Goal: Task Accomplishment & Management: Manage account settings

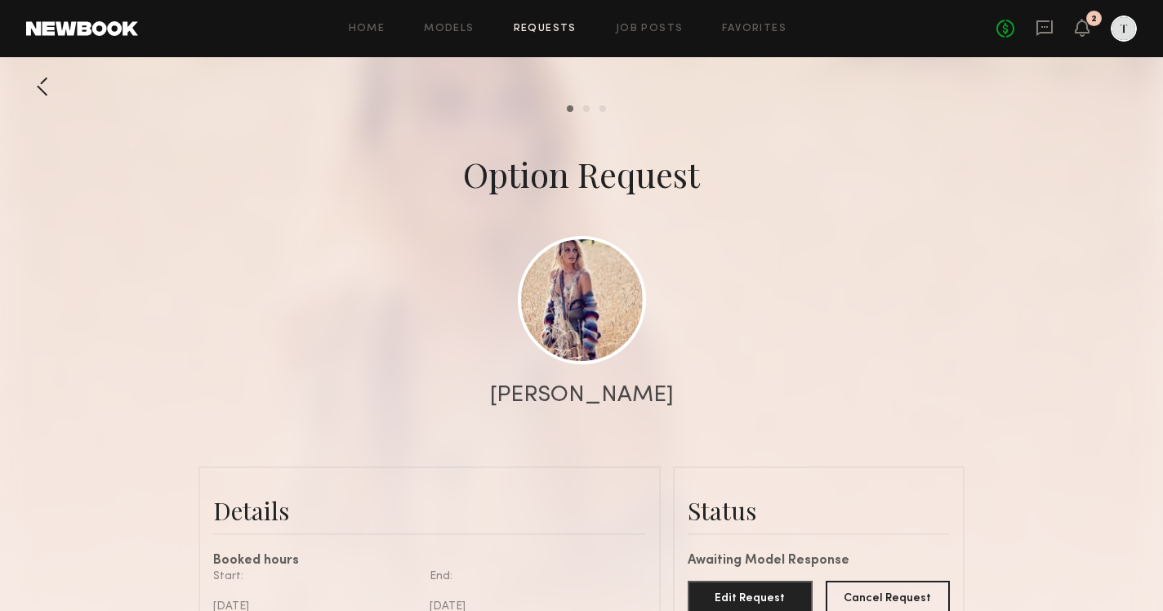
click at [539, 28] on link "Requests" at bounding box center [545, 29] width 63 height 11
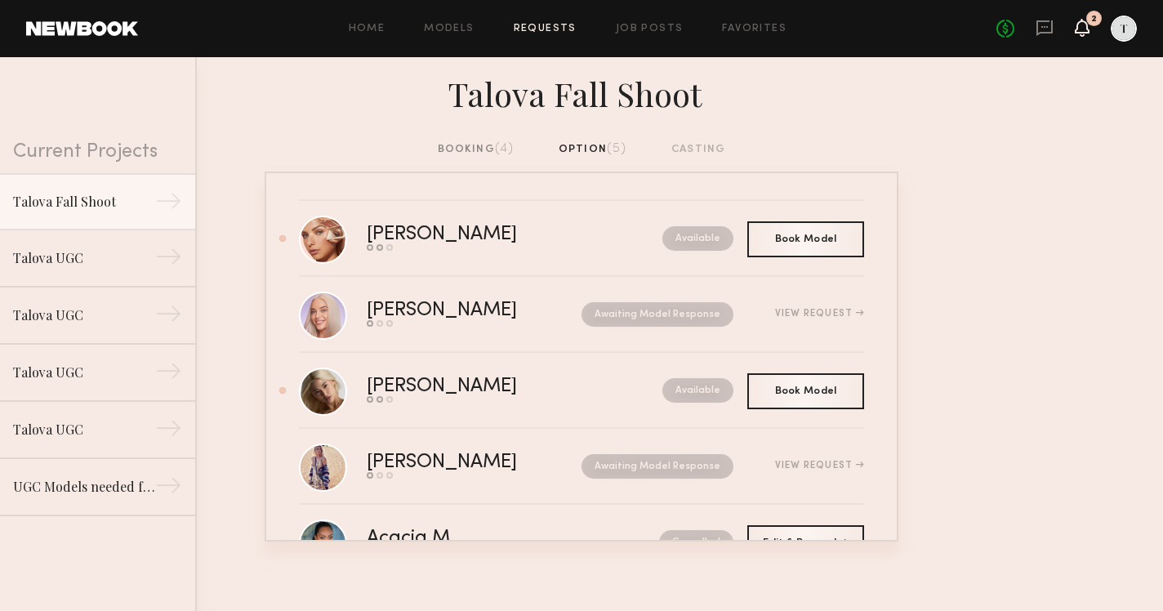
click at [1080, 19] on icon at bounding box center [1082, 28] width 15 height 18
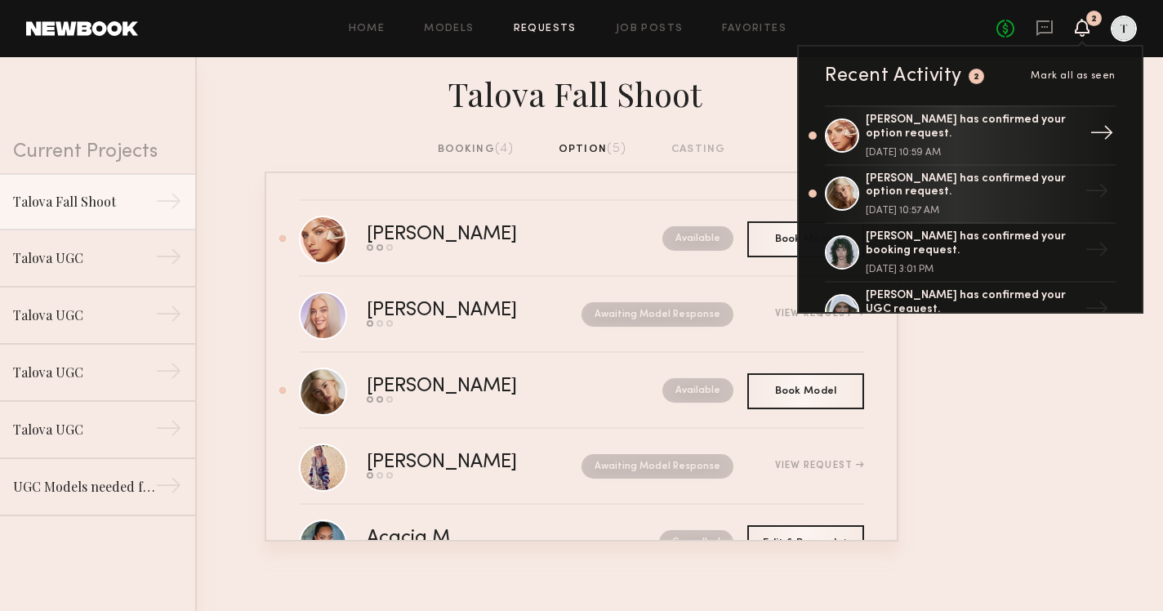
click at [1028, 131] on div "[PERSON_NAME] has confirmed your option request." at bounding box center [972, 128] width 212 height 28
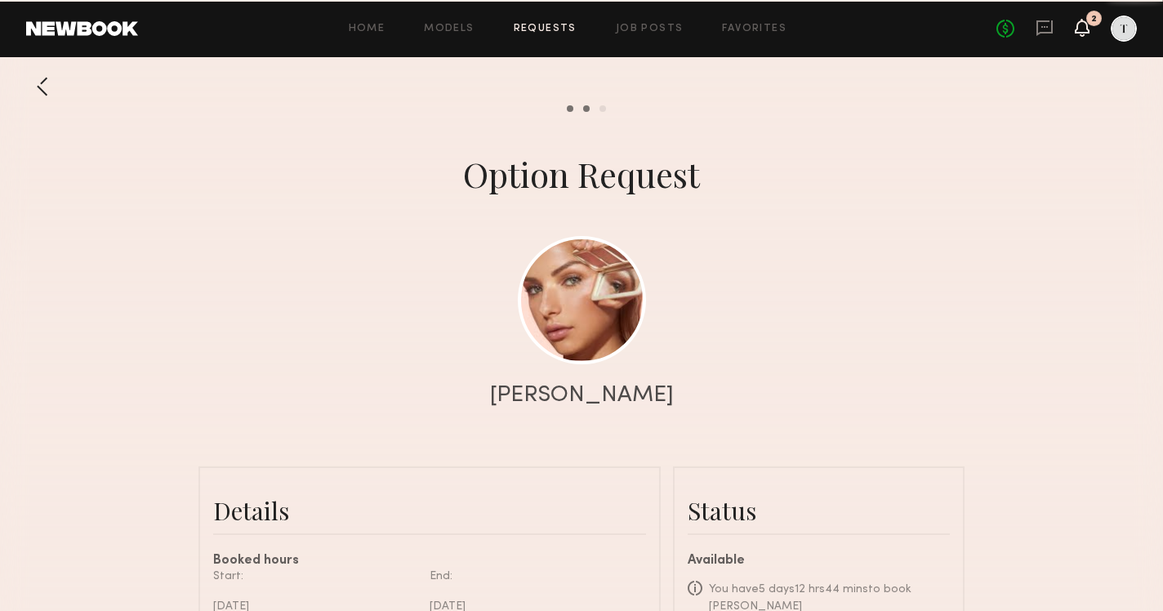
click at [1083, 29] on icon at bounding box center [1082, 26] width 13 height 11
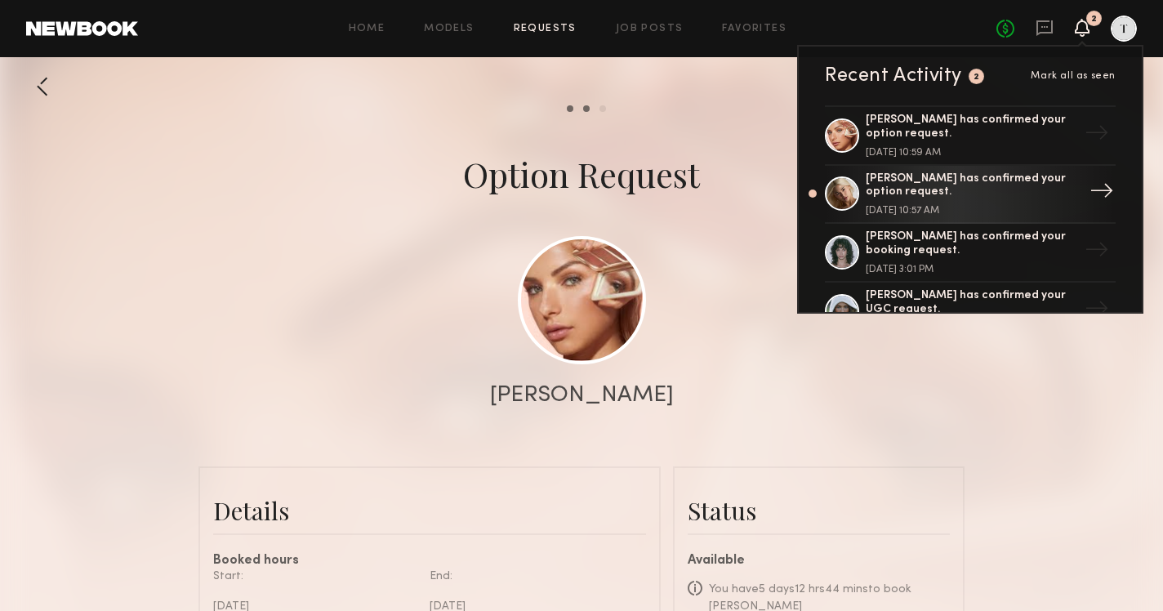
click at [1029, 180] on div "[PERSON_NAME] has confirmed your option request." at bounding box center [972, 186] width 212 height 28
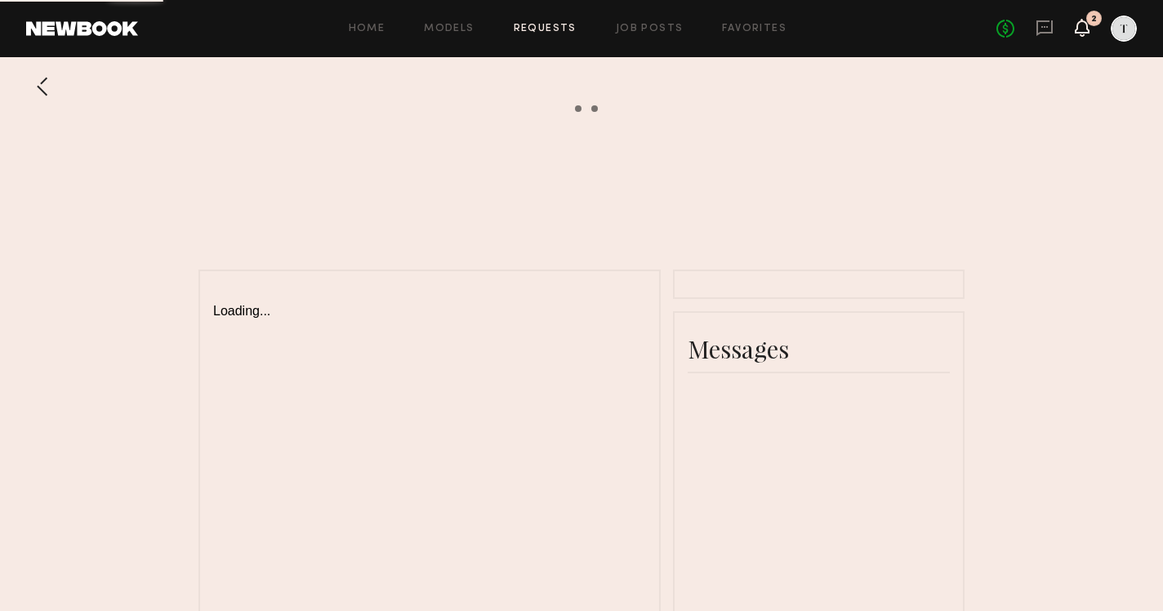
click at [1084, 31] on icon at bounding box center [1082, 26] width 13 height 11
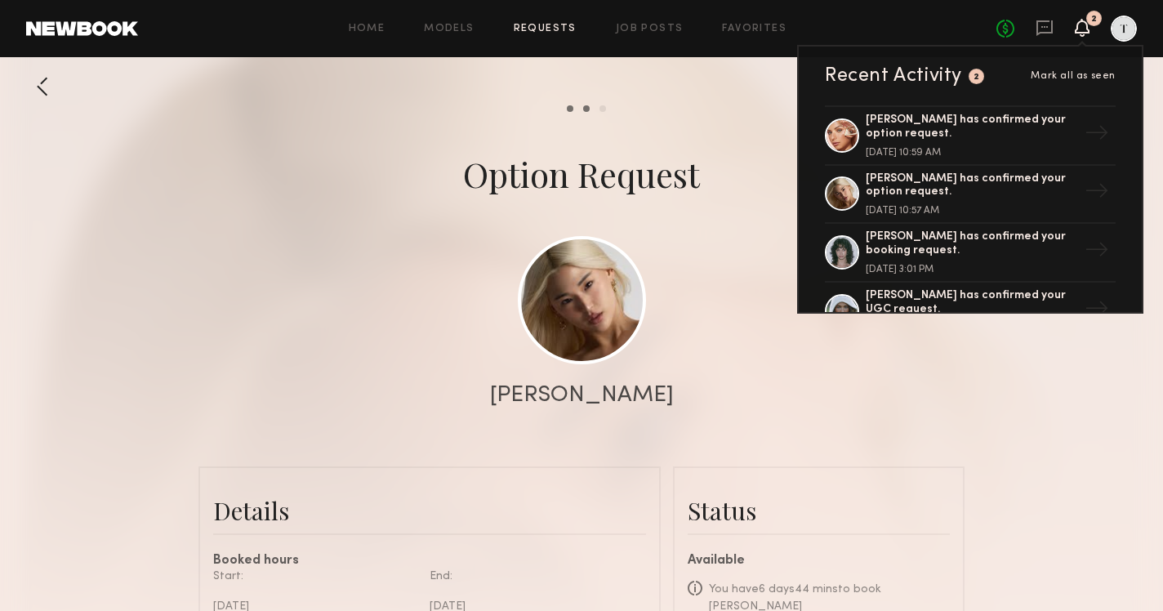
click at [1074, 29] on div "No fees up to $5,000 2 Recent Activity 2 Mark all as seen [PERSON_NAME] has con…" at bounding box center [1066, 29] width 140 height 26
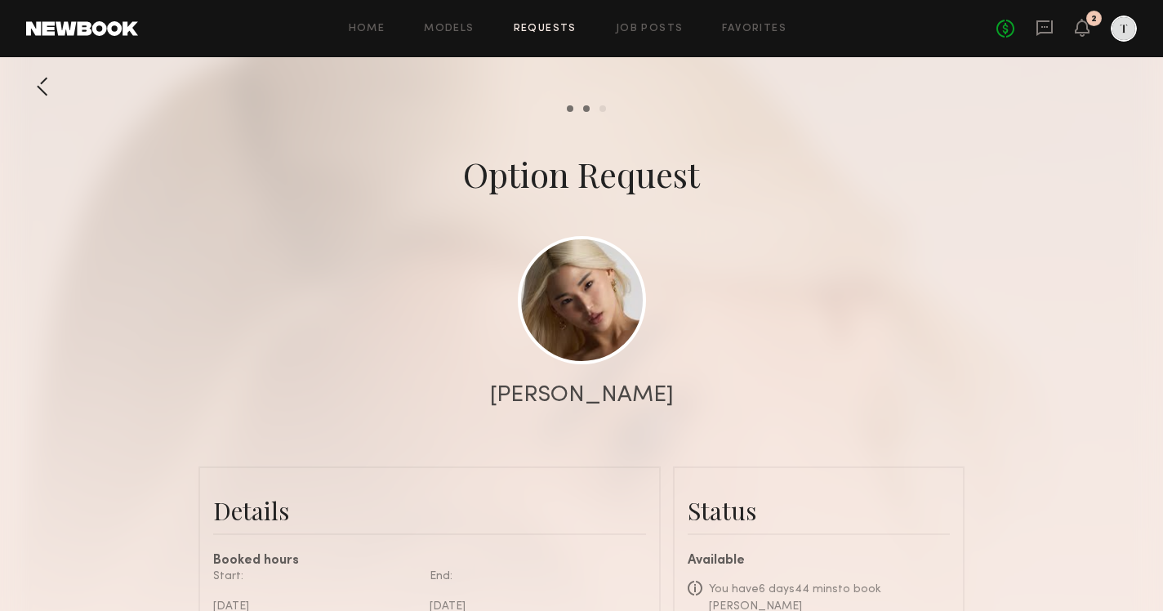
click at [548, 24] on link "Requests" at bounding box center [545, 29] width 63 height 11
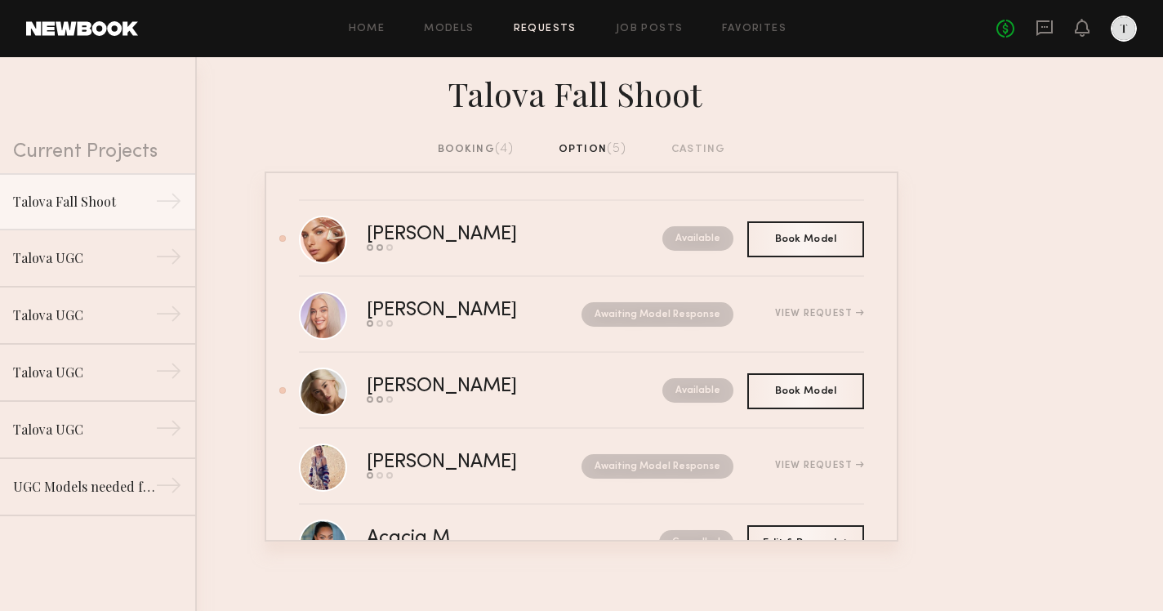
click at [474, 145] on div "booking (4)" at bounding box center [476, 149] width 77 height 18
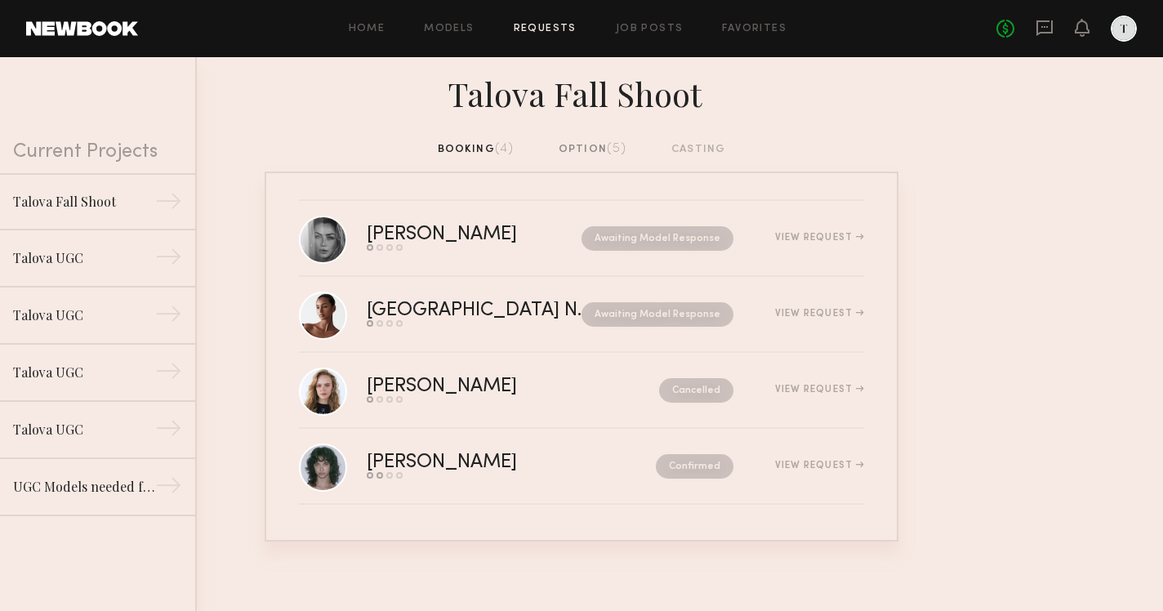
click at [591, 149] on div "option (5)" at bounding box center [593, 149] width 69 height 18
